Goal: Check status: Check status

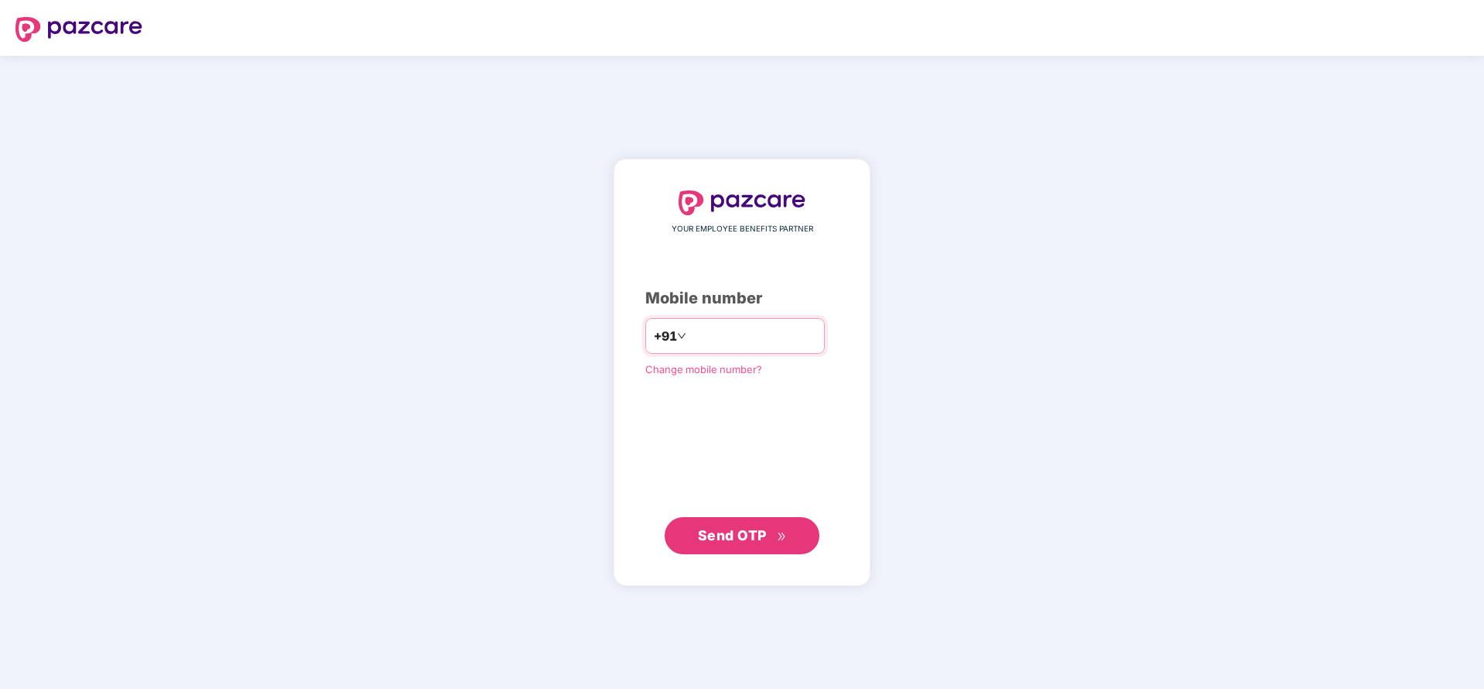
type input "**********"
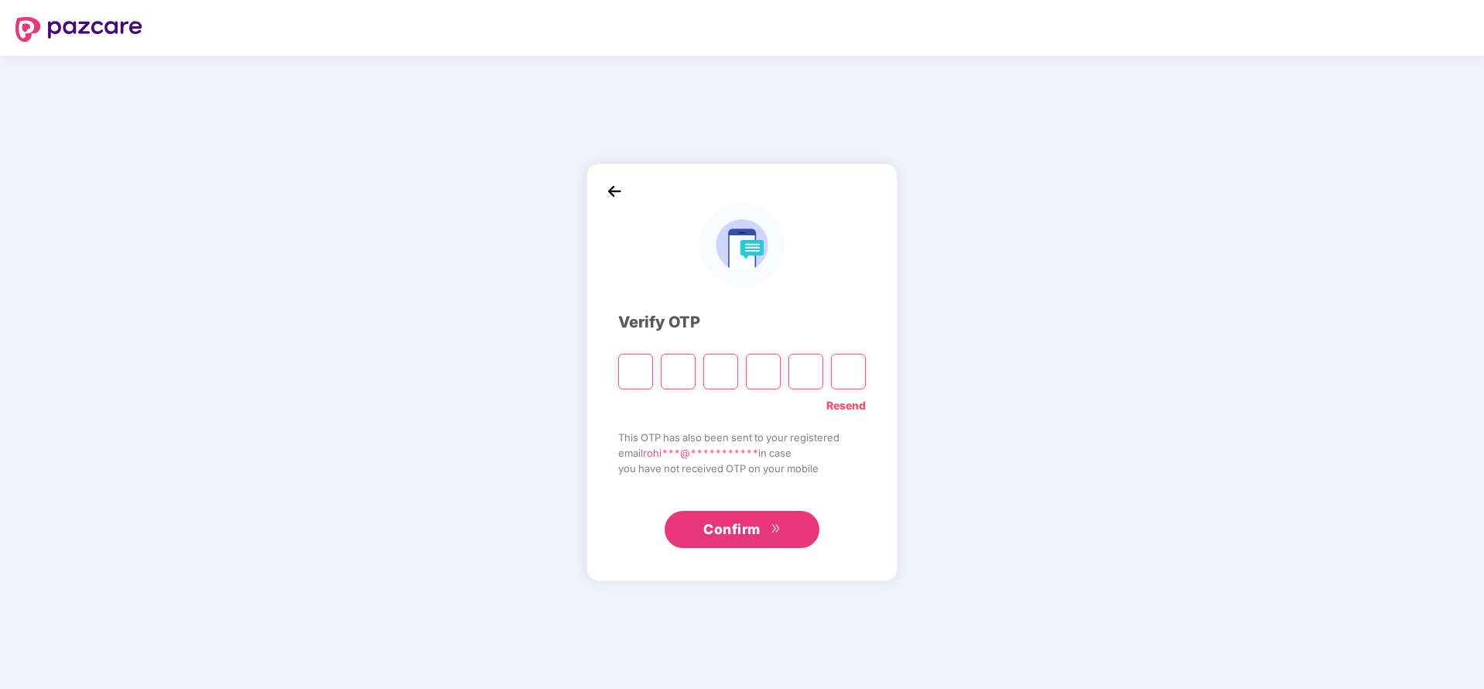
paste input "*"
type input "*"
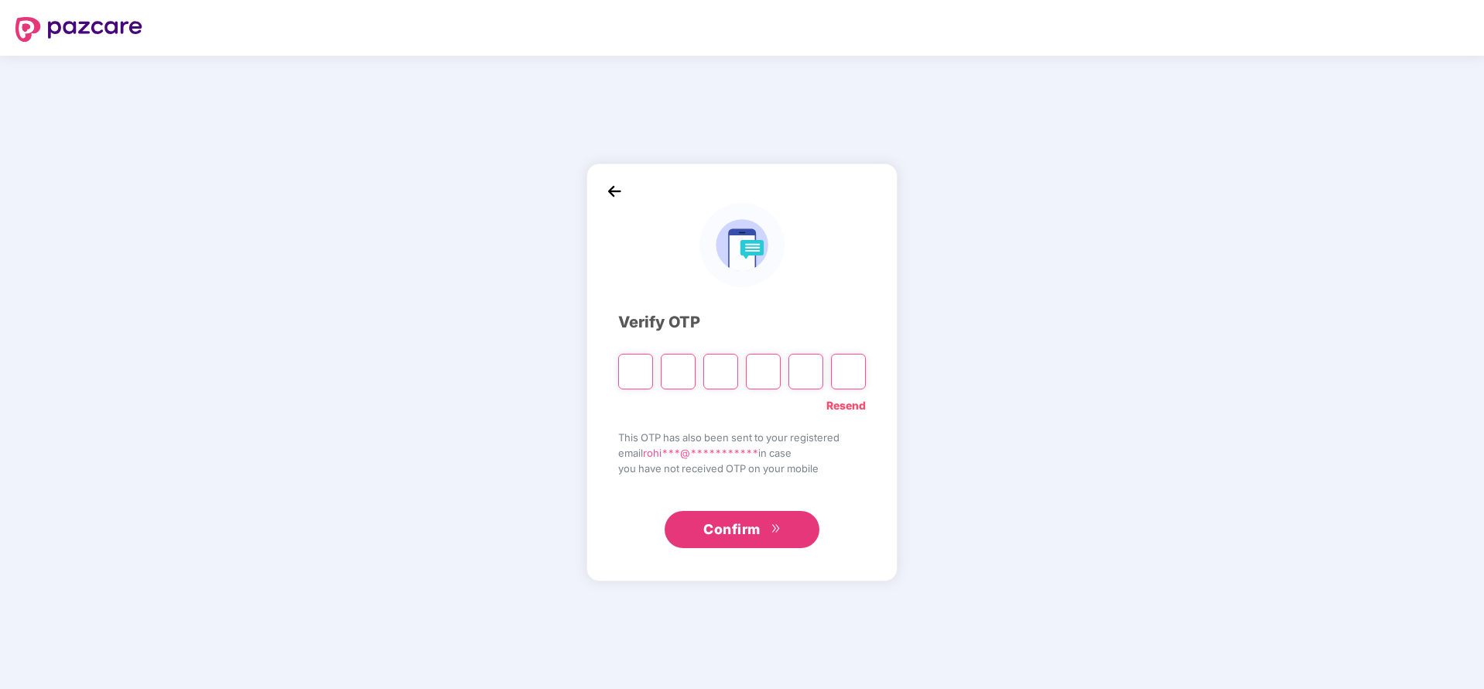
type input "*"
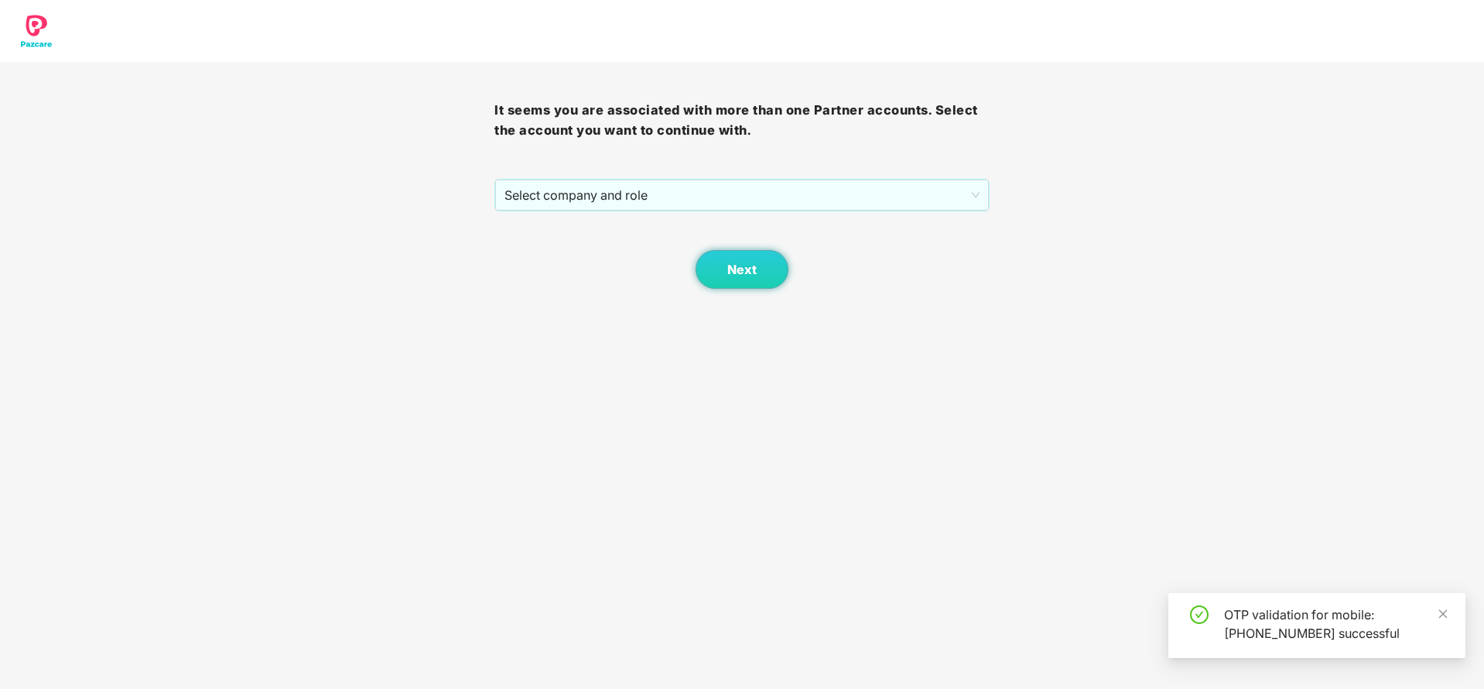
click at [694, 168] on div "It seems you are associated with more than one Partner accounts. Select the acc…" at bounding box center [741, 175] width 494 height 227
click at [692, 181] on span "Select company and role" at bounding box center [741, 194] width 474 height 29
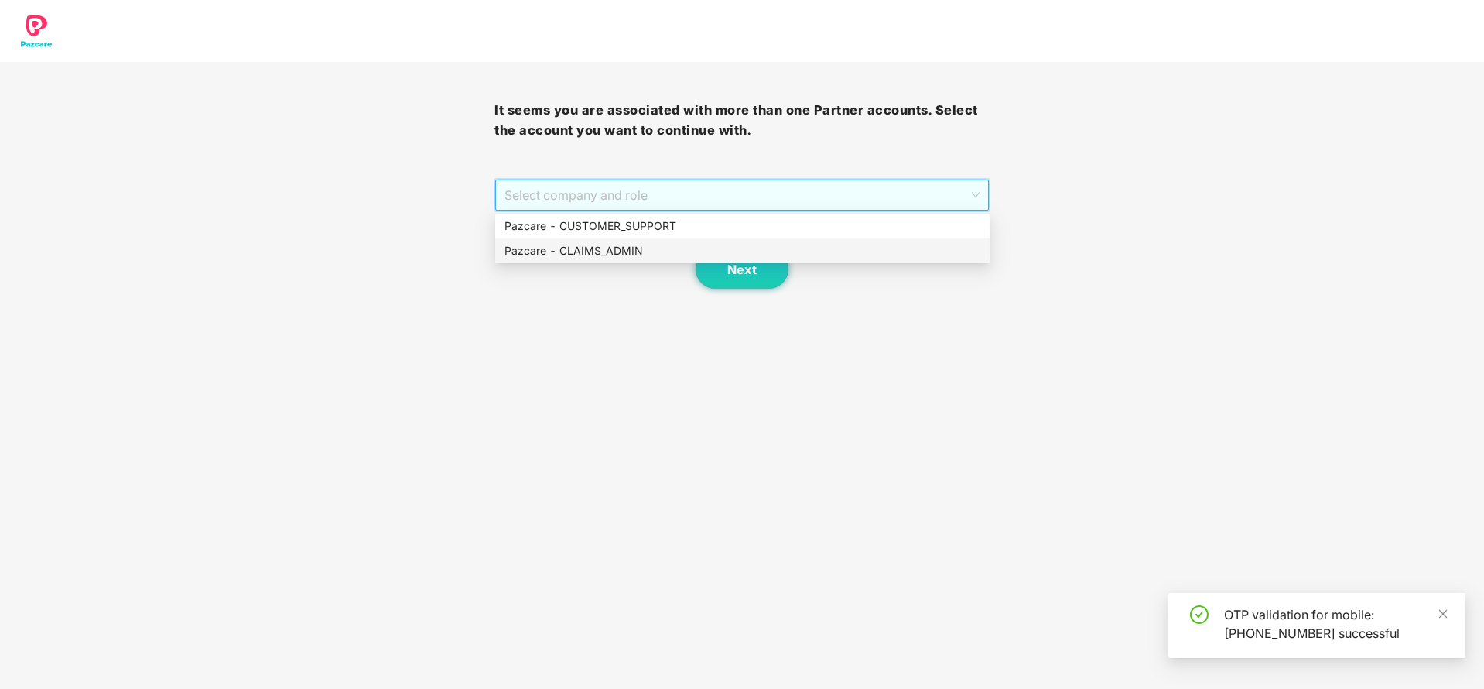
click at [640, 244] on div "Pazcare - CLAIMS_ADMIN" at bounding box center [742, 250] width 476 height 17
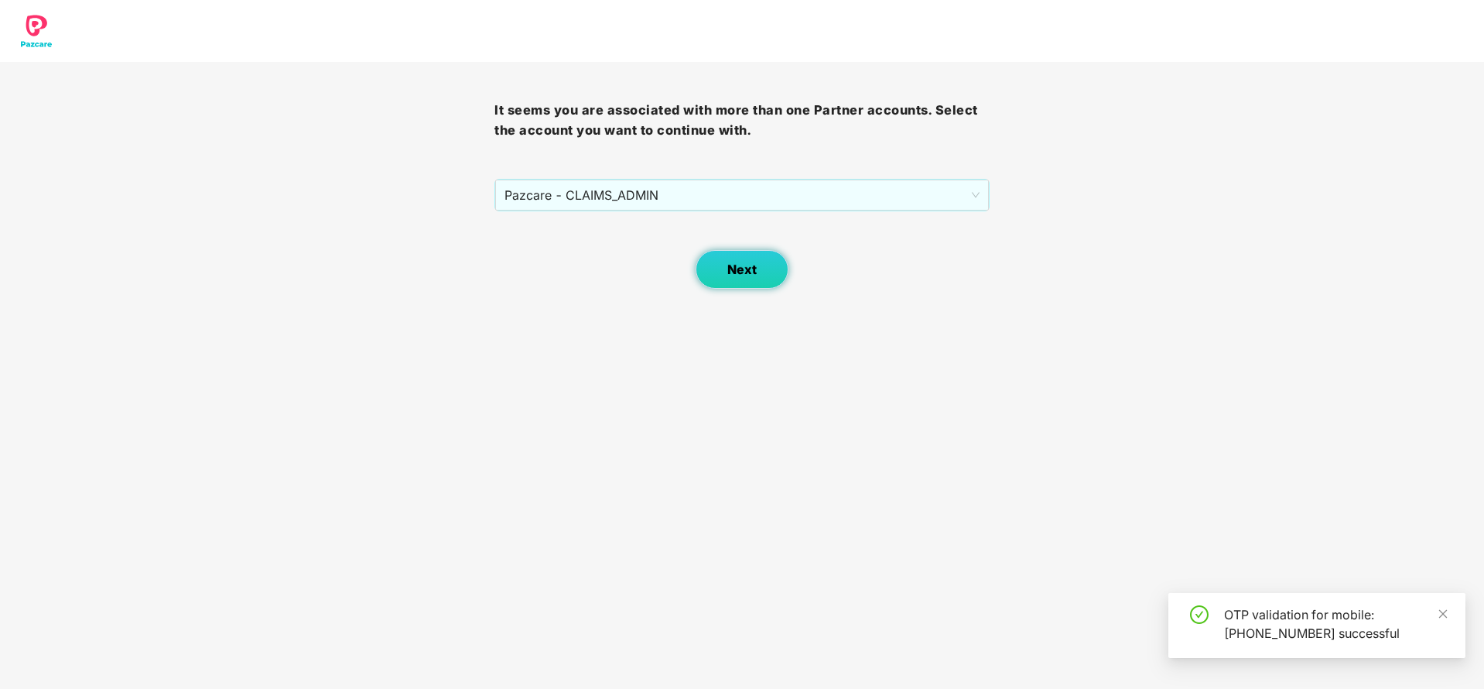
click at [712, 264] on button "Next" at bounding box center [742, 269] width 93 height 39
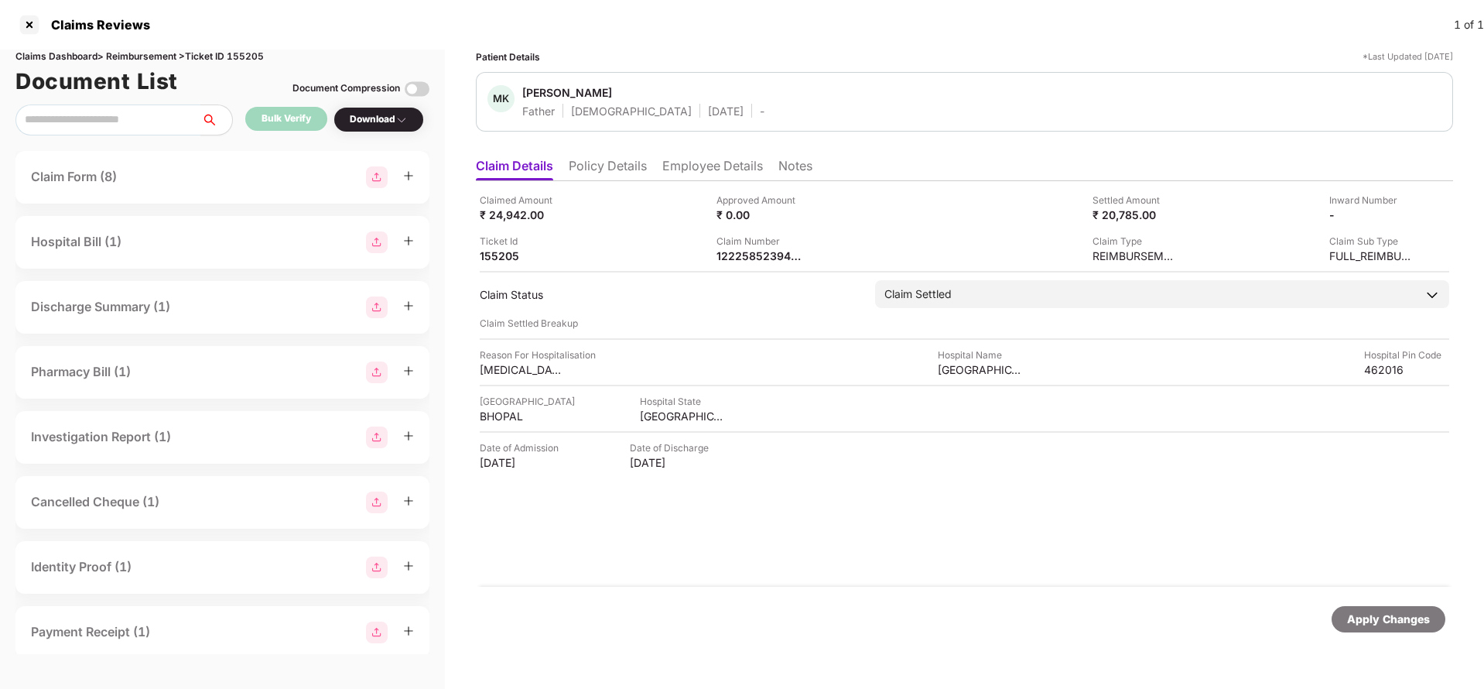
click at [575, 156] on ul "Claim Details Policy Details Employee Details Notes" at bounding box center [964, 165] width 977 height 31
click at [601, 164] on li "Policy Details" at bounding box center [608, 169] width 78 height 22
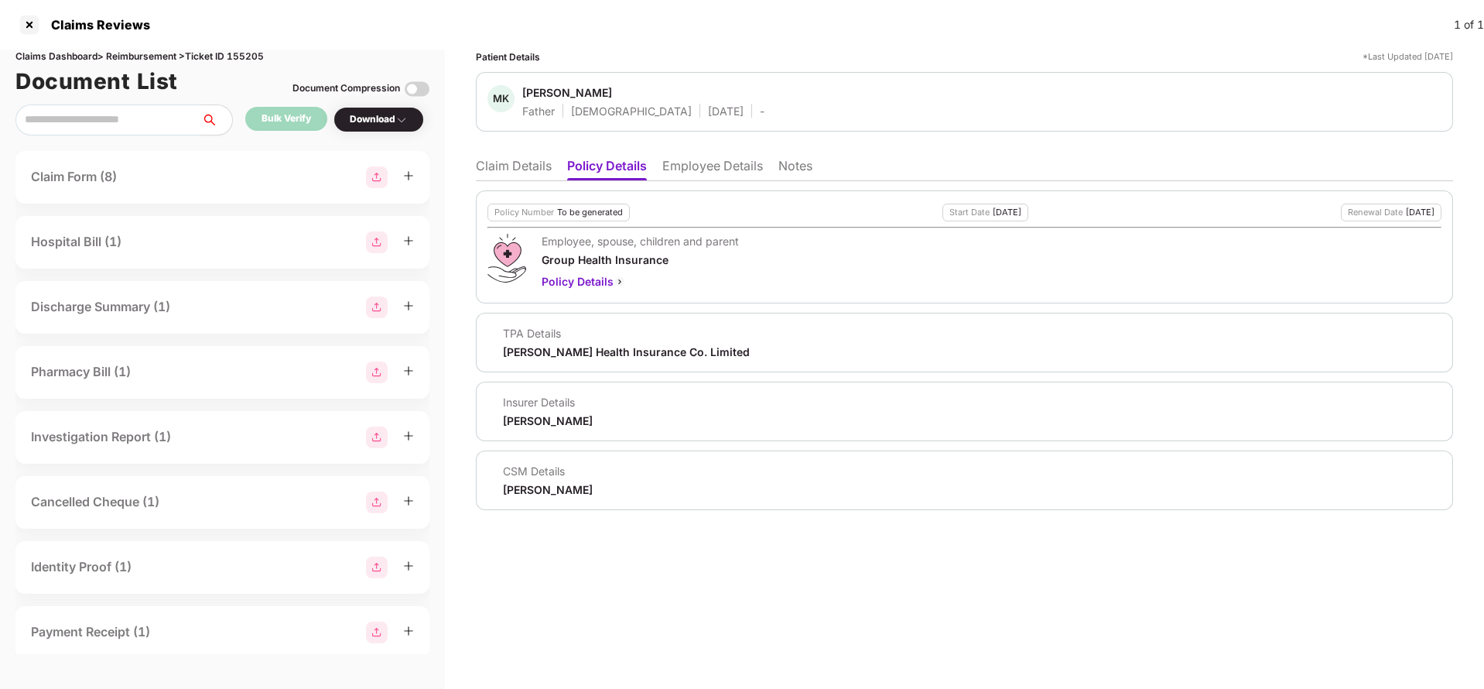
click at [691, 165] on li "Employee Details" at bounding box center [712, 169] width 101 height 22
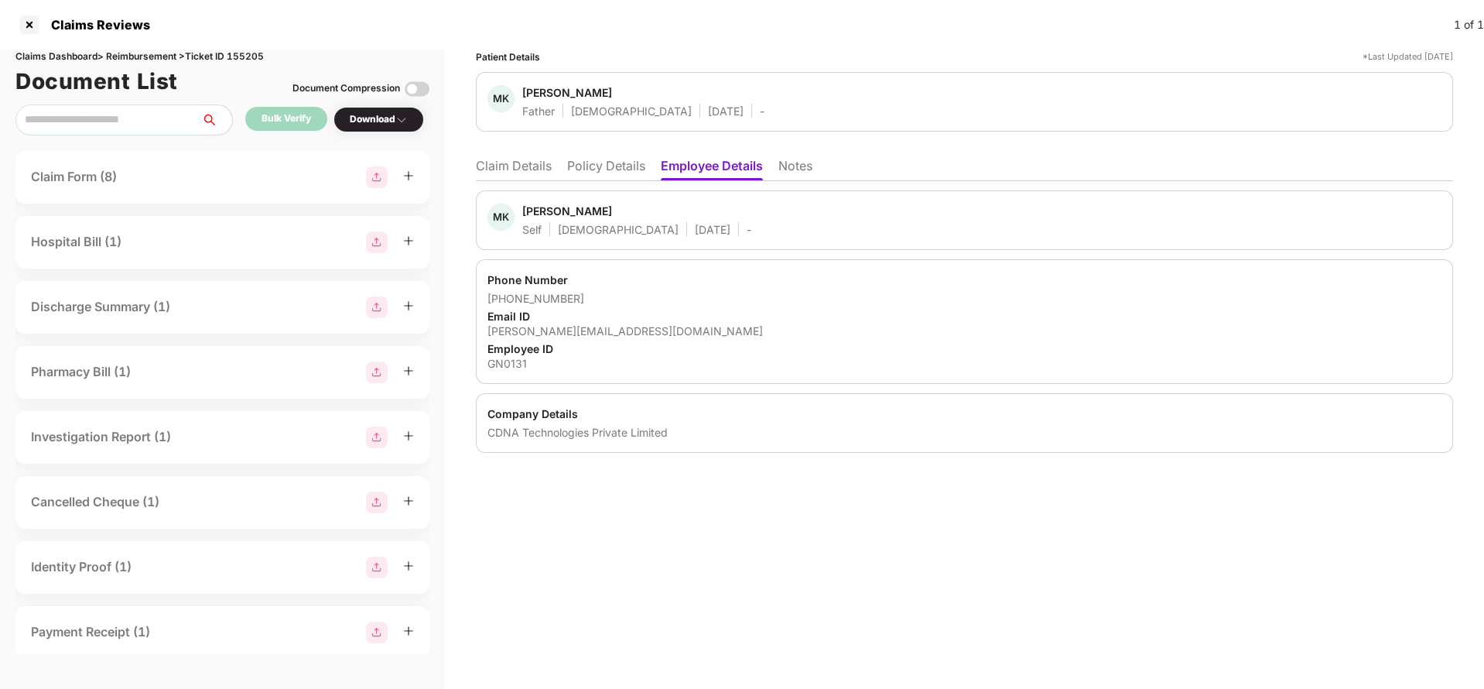
click at [516, 169] on li "Claim Details" at bounding box center [514, 169] width 76 height 22
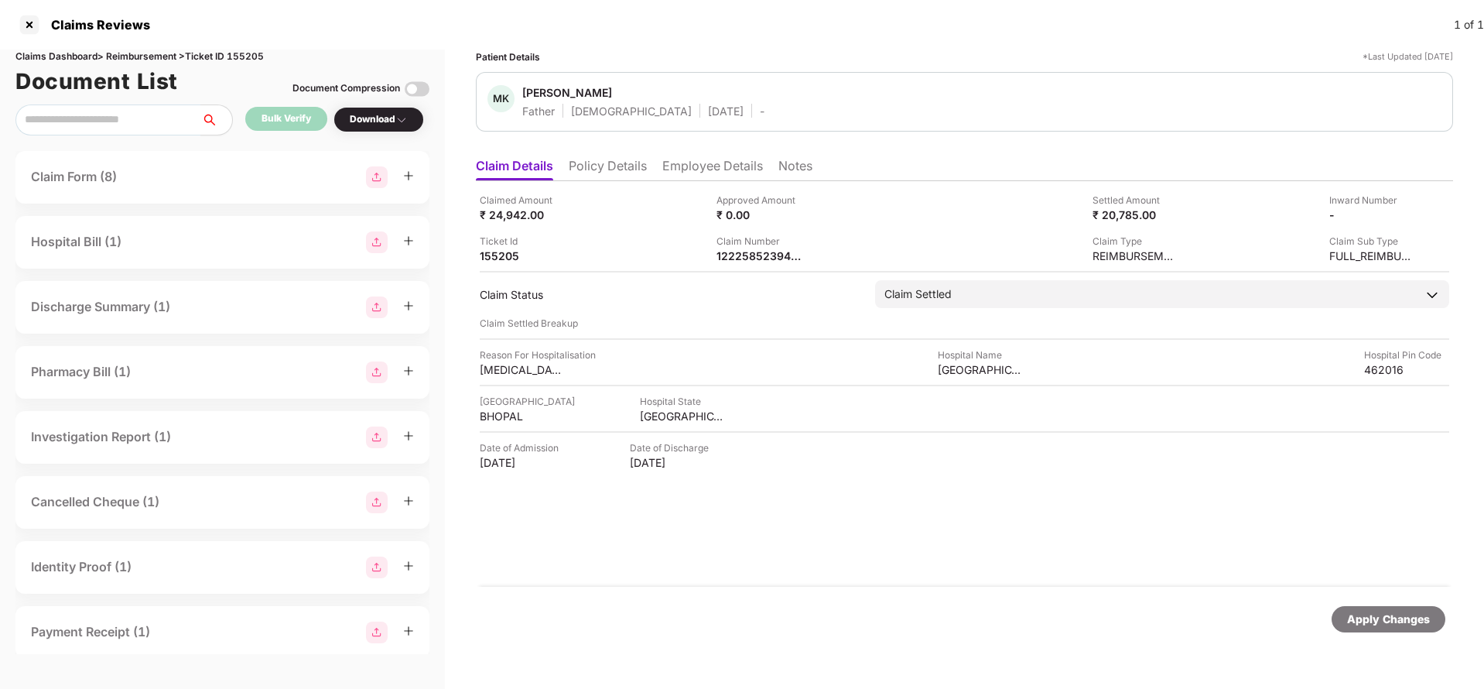
click at [616, 164] on li "Policy Details" at bounding box center [608, 169] width 78 height 22
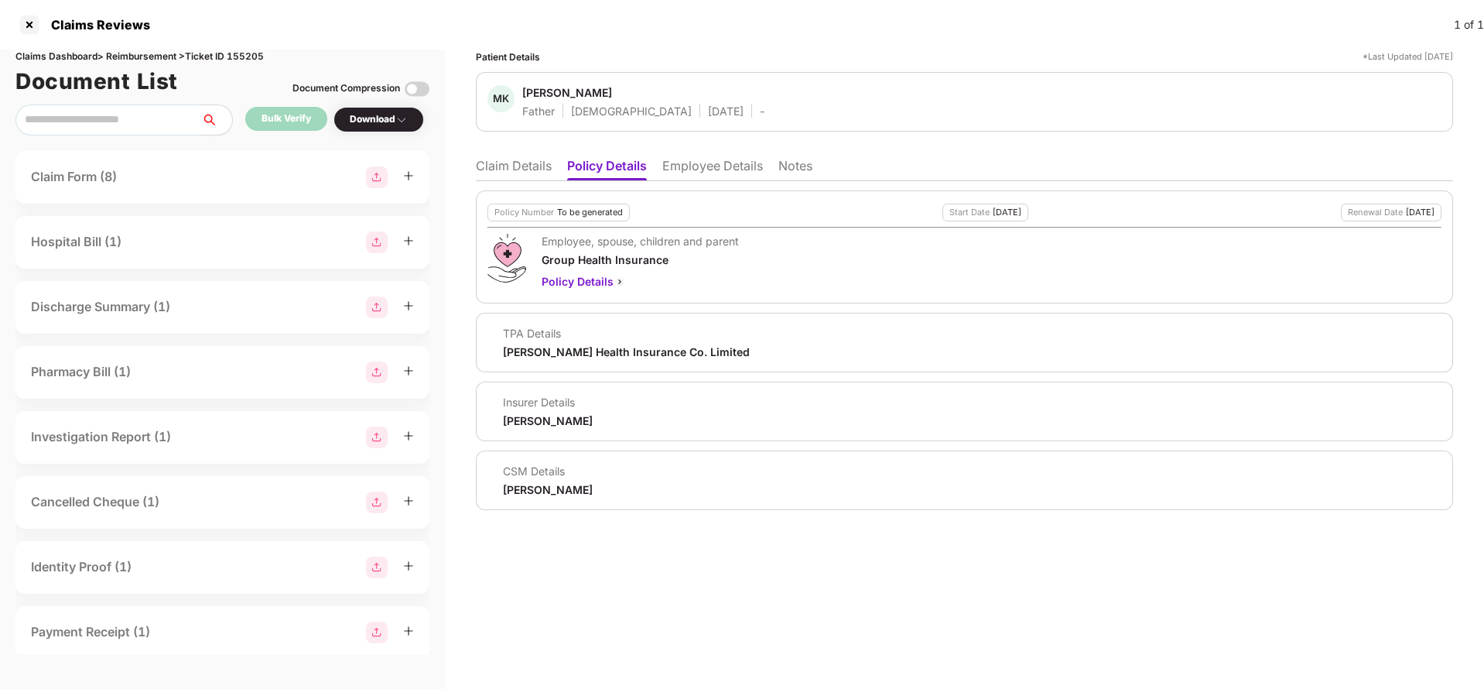
click at [686, 169] on li "Employee Details" at bounding box center [712, 169] width 101 height 22
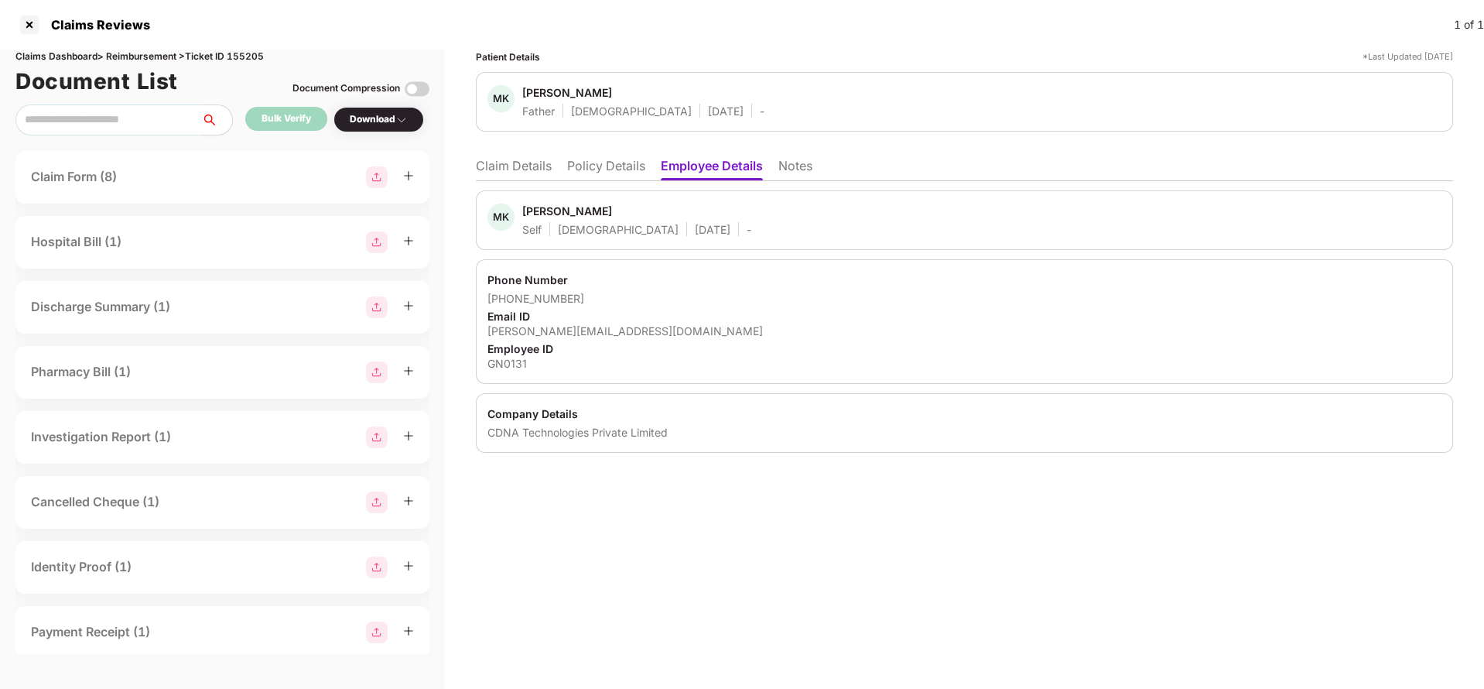
click at [528, 181] on div "MK Mayuri Kulkarni Self Female 27 Nov 1992 - Phone Number +918878388733 Email I…" at bounding box center [964, 317] width 977 height 272
click at [528, 166] on li "Claim Details" at bounding box center [514, 169] width 76 height 22
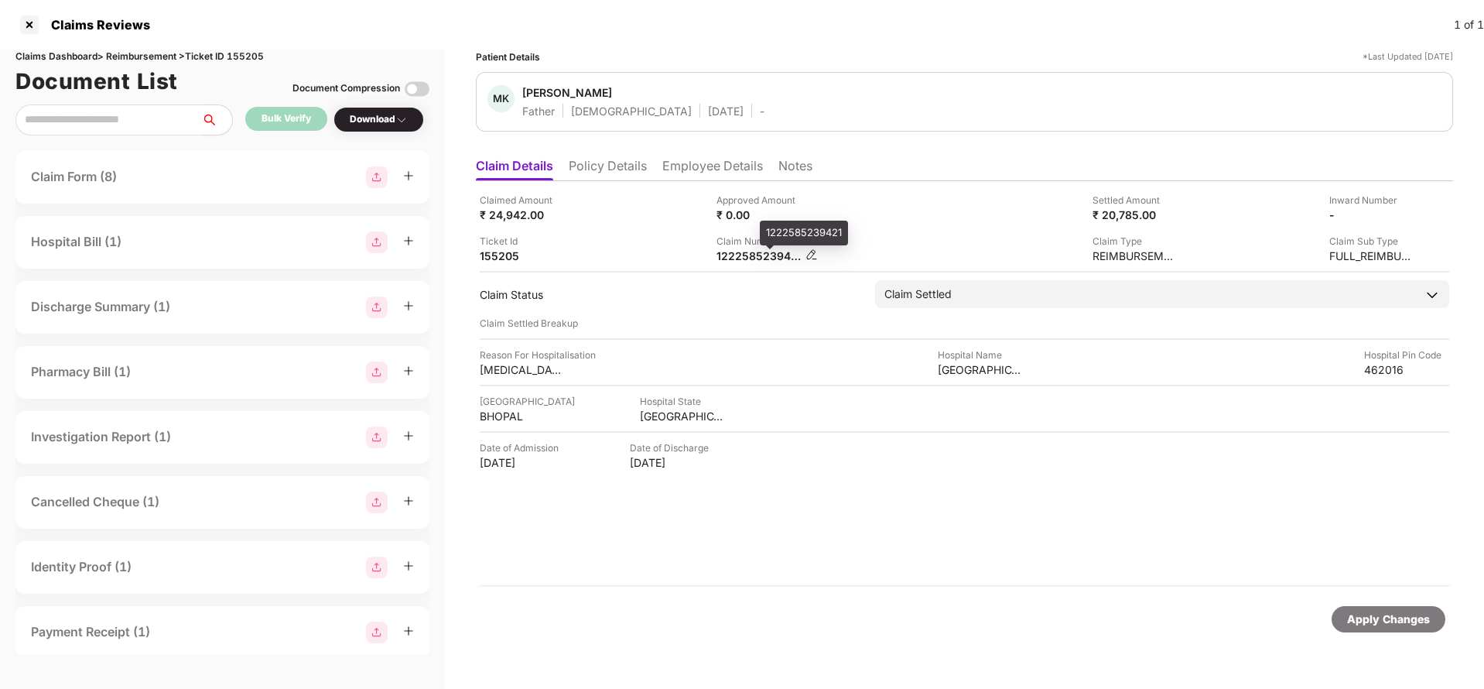
click at [754, 255] on div "1222585239421" at bounding box center [758, 255] width 85 height 15
copy div "1222585239421"
click at [1392, 609] on div "Apply Changes" at bounding box center [1389, 619] width 114 height 26
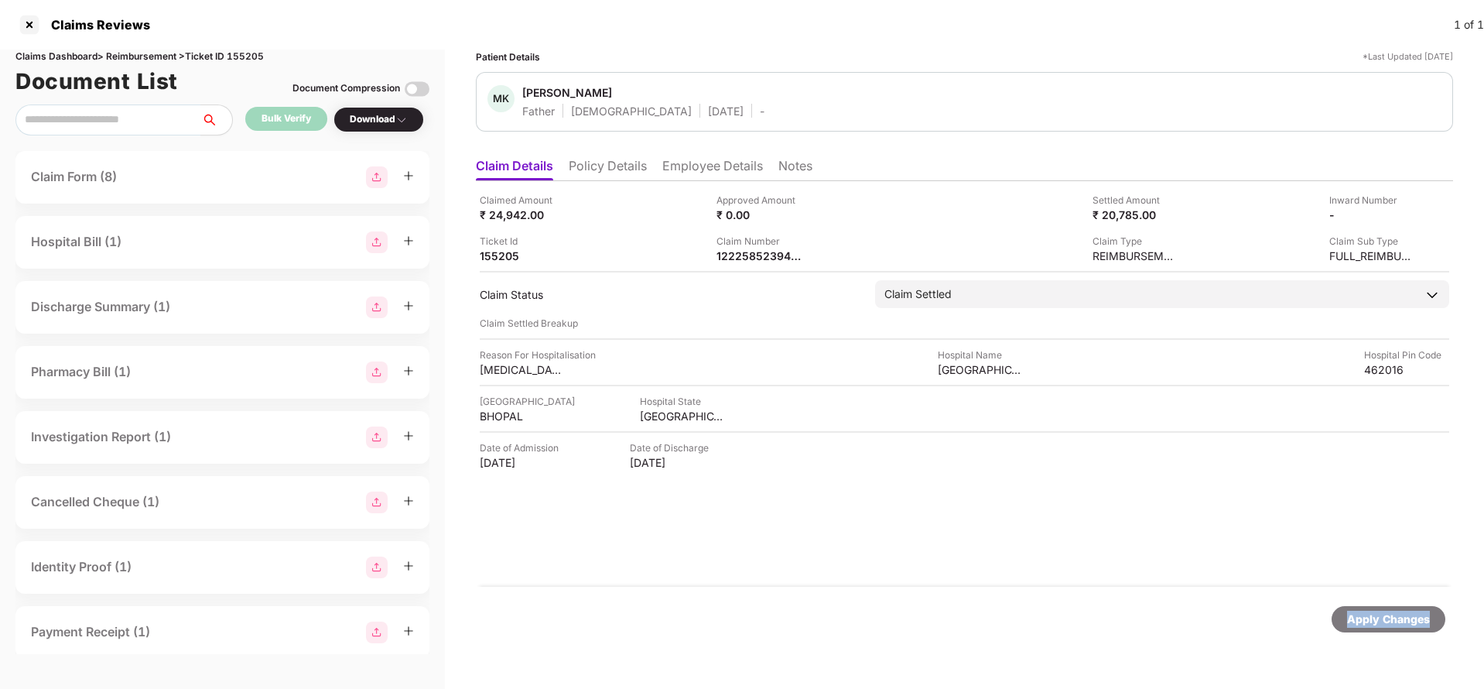
click at [1392, 609] on div "Apply Changes" at bounding box center [1389, 619] width 114 height 26
click at [245, 53] on div "Claims Dashboard > Reimbursement > Ticket ID 155205" at bounding box center [222, 57] width 414 height 15
copy div "155205"
click at [1374, 624] on div "Apply Changes" at bounding box center [1388, 618] width 83 height 17
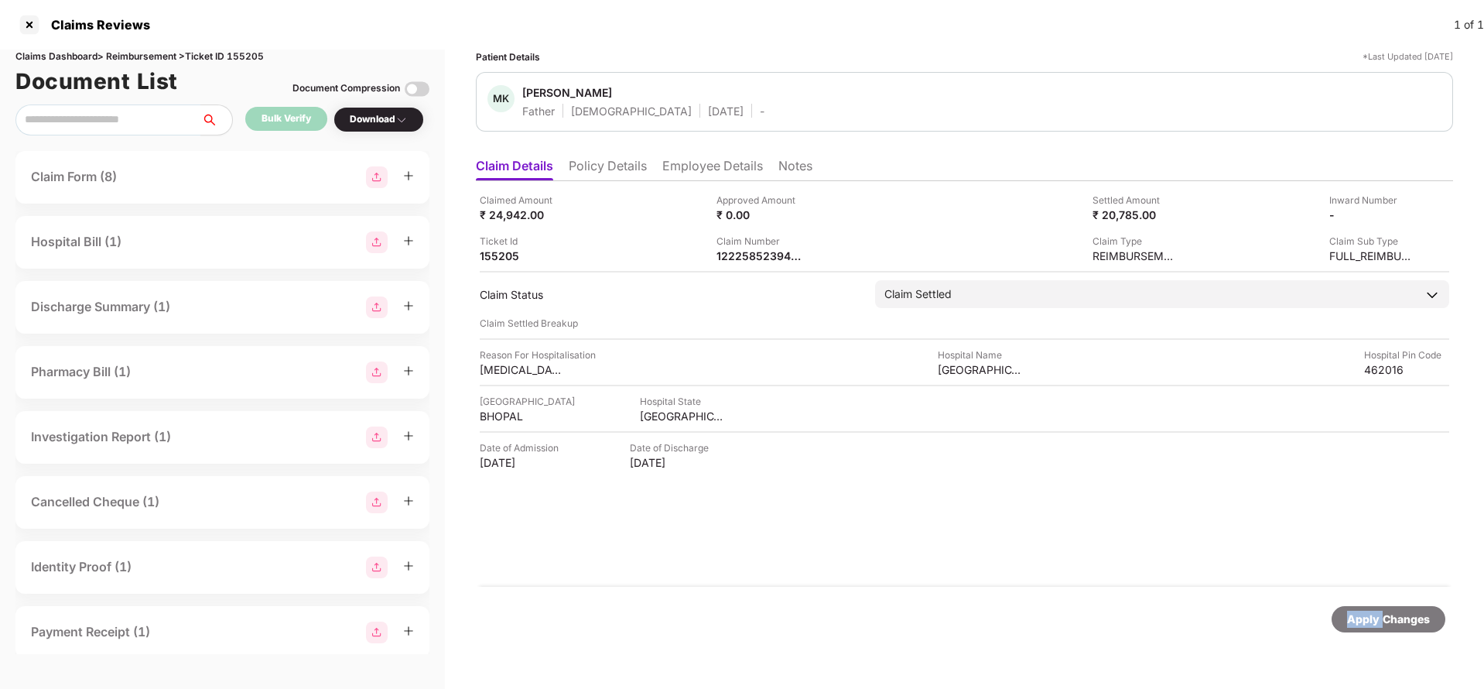
click at [1374, 624] on div "Apply Changes" at bounding box center [1388, 618] width 83 height 17
